Goal: Task Accomplishment & Management: Manage account settings

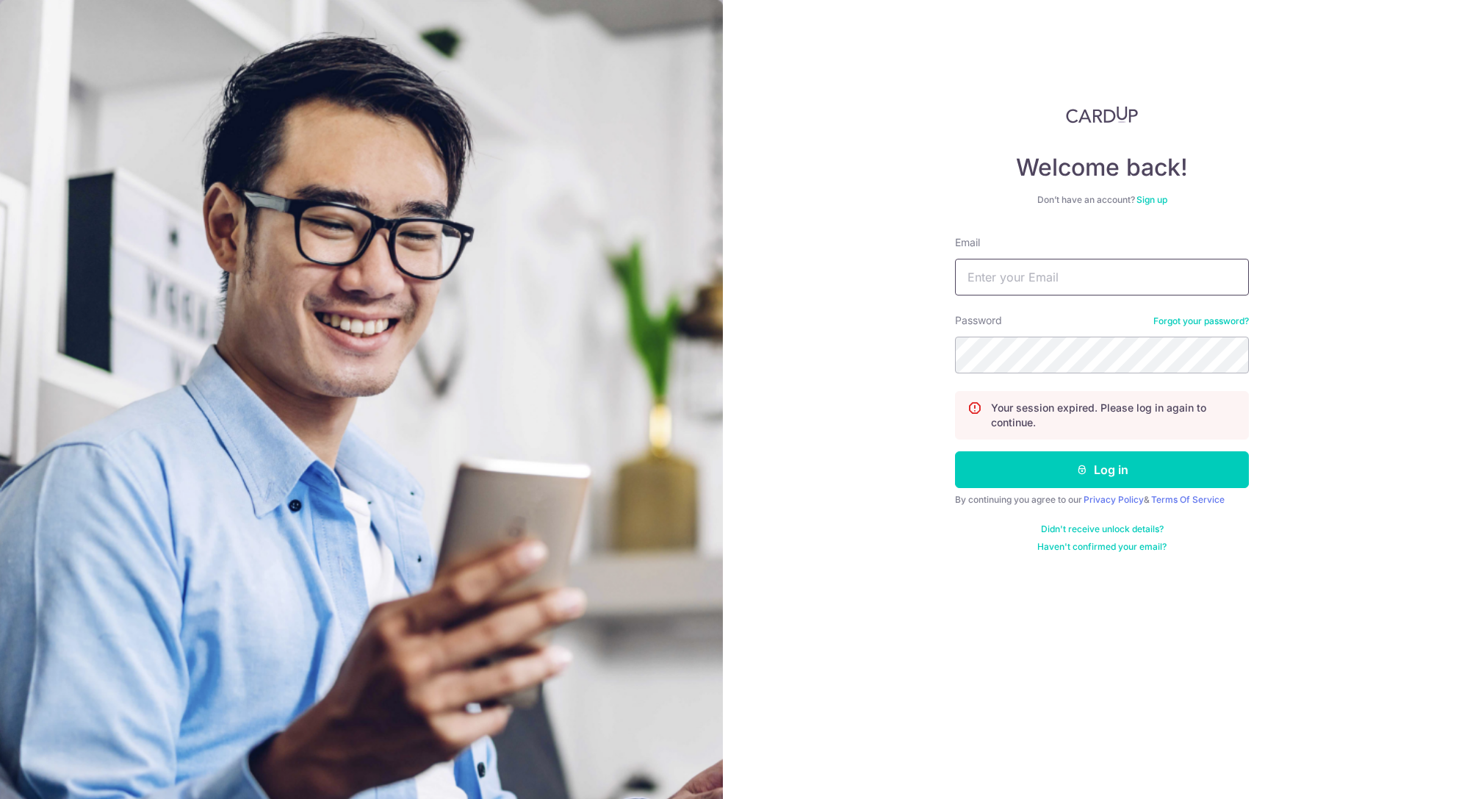
click at [1004, 288] on input "Email" at bounding box center [1102, 277] width 294 height 37
type input "[EMAIL_ADDRESS][PERSON_NAME][DOMAIN_NAME]"
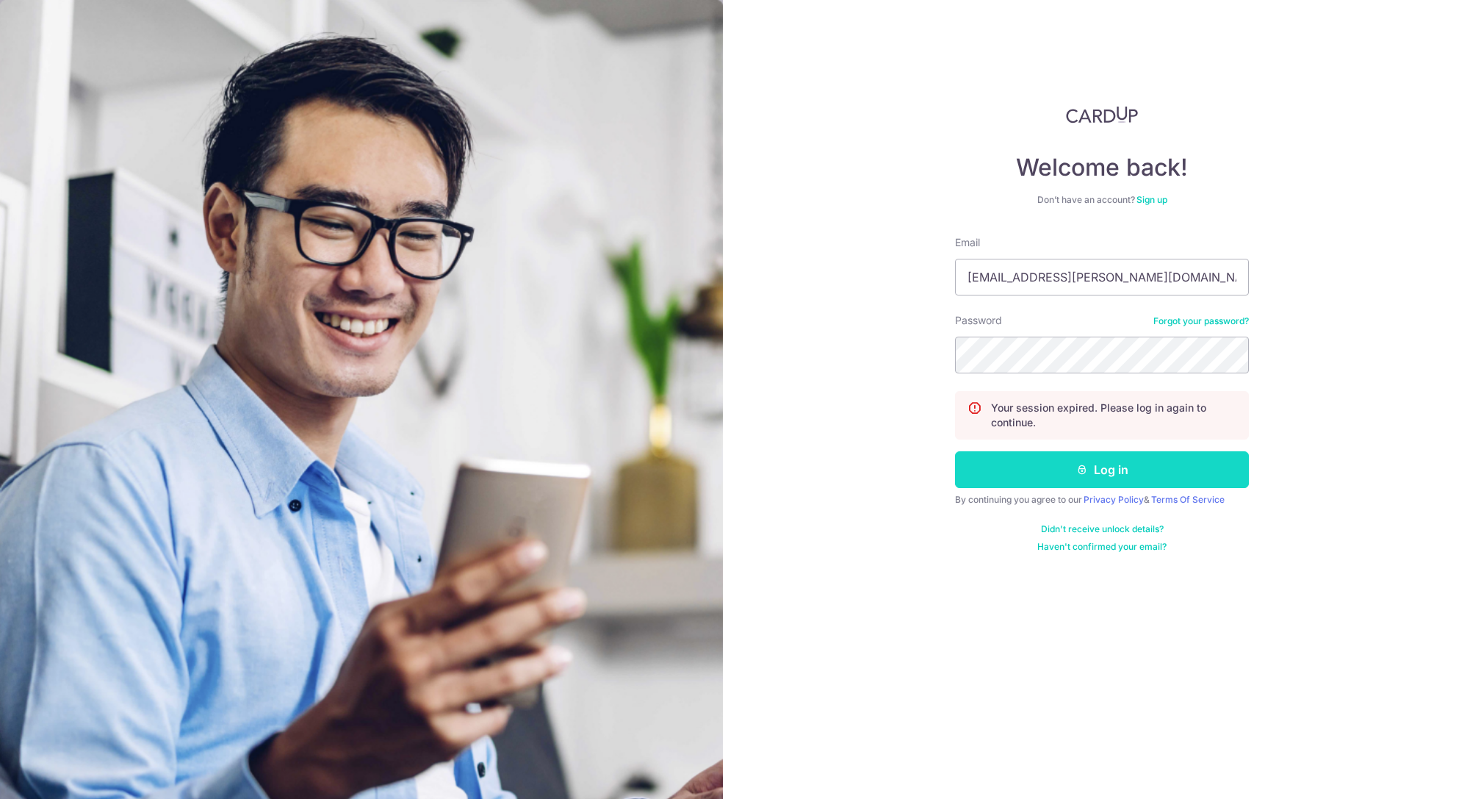
click at [1116, 460] on button "Log in" at bounding box center [1102, 469] width 294 height 37
